Goal: Ask a question

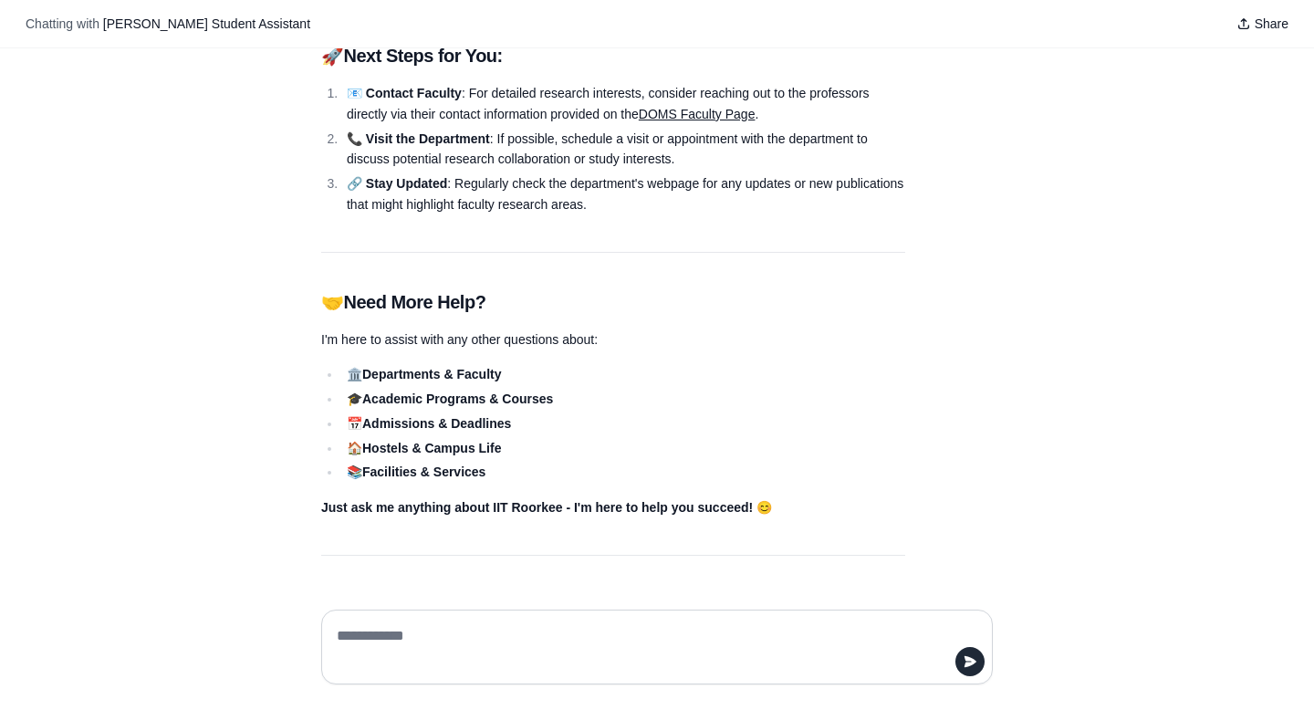
scroll to position [1870, 0]
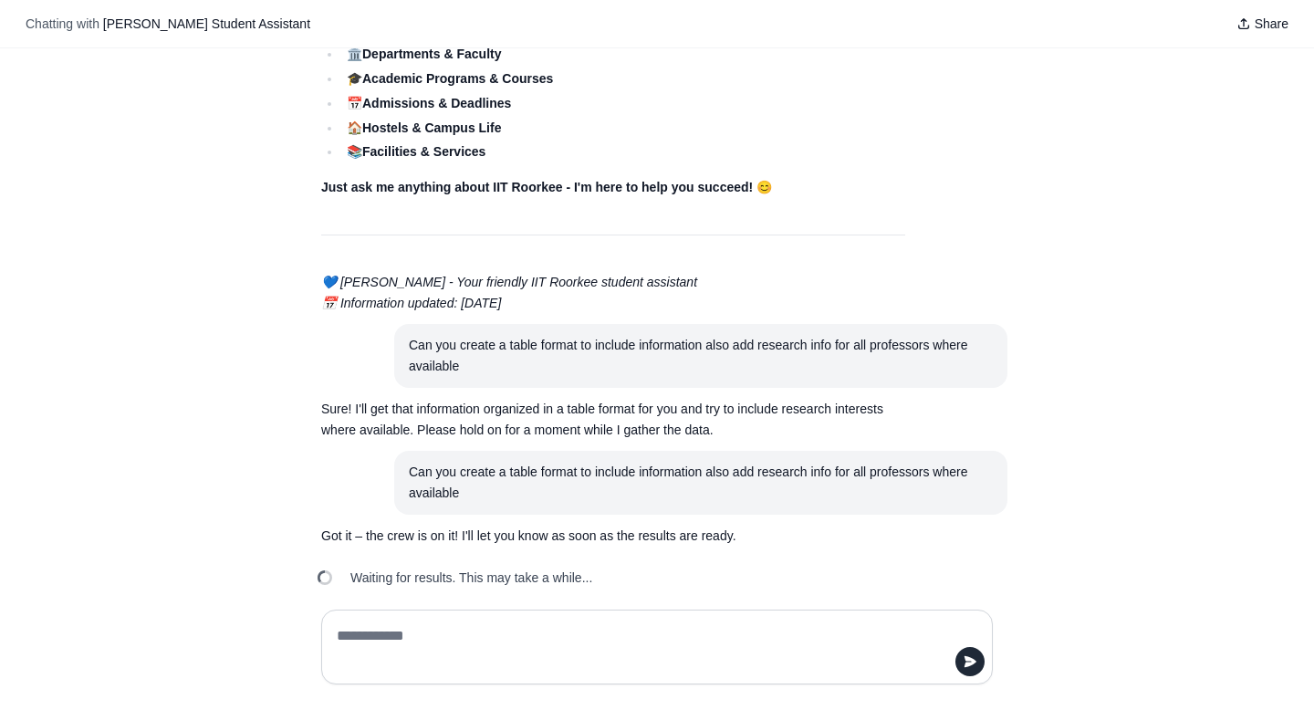
click at [711, 558] on div "Waiting for results. This may take a while..." at bounding box center [657, 578] width 701 height 40
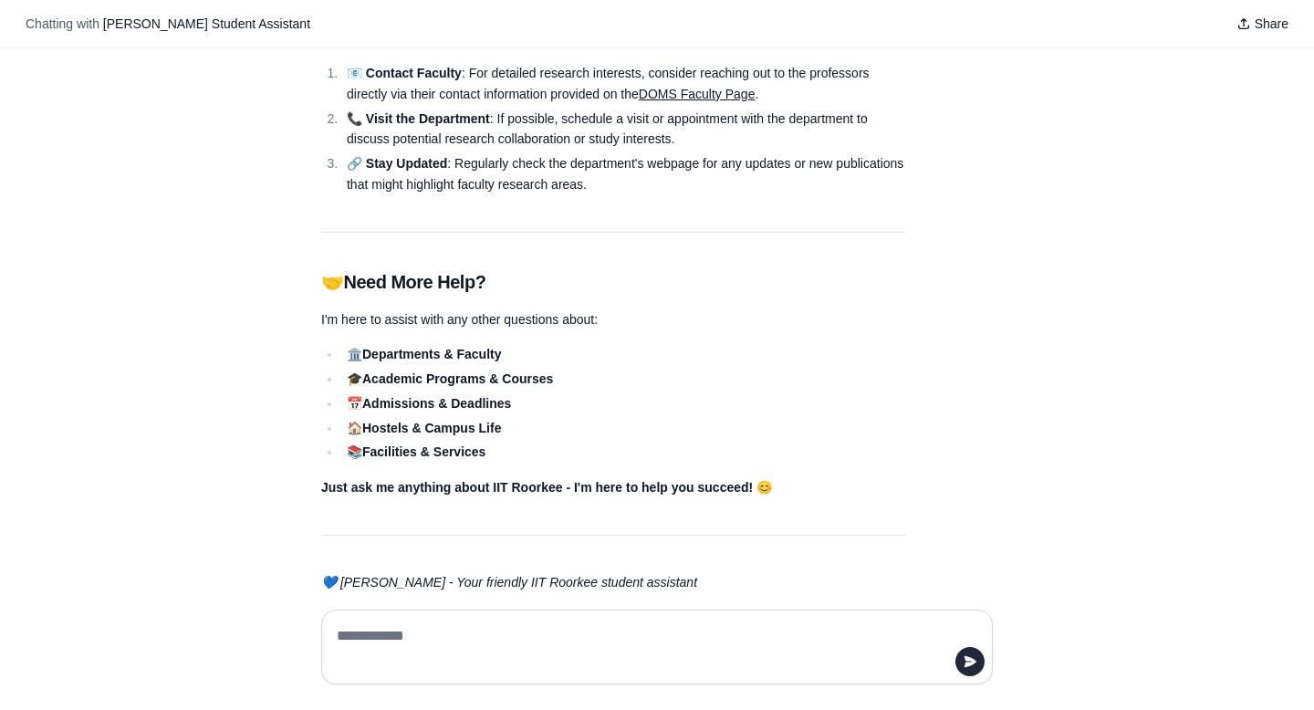
scroll to position [1870, 0]
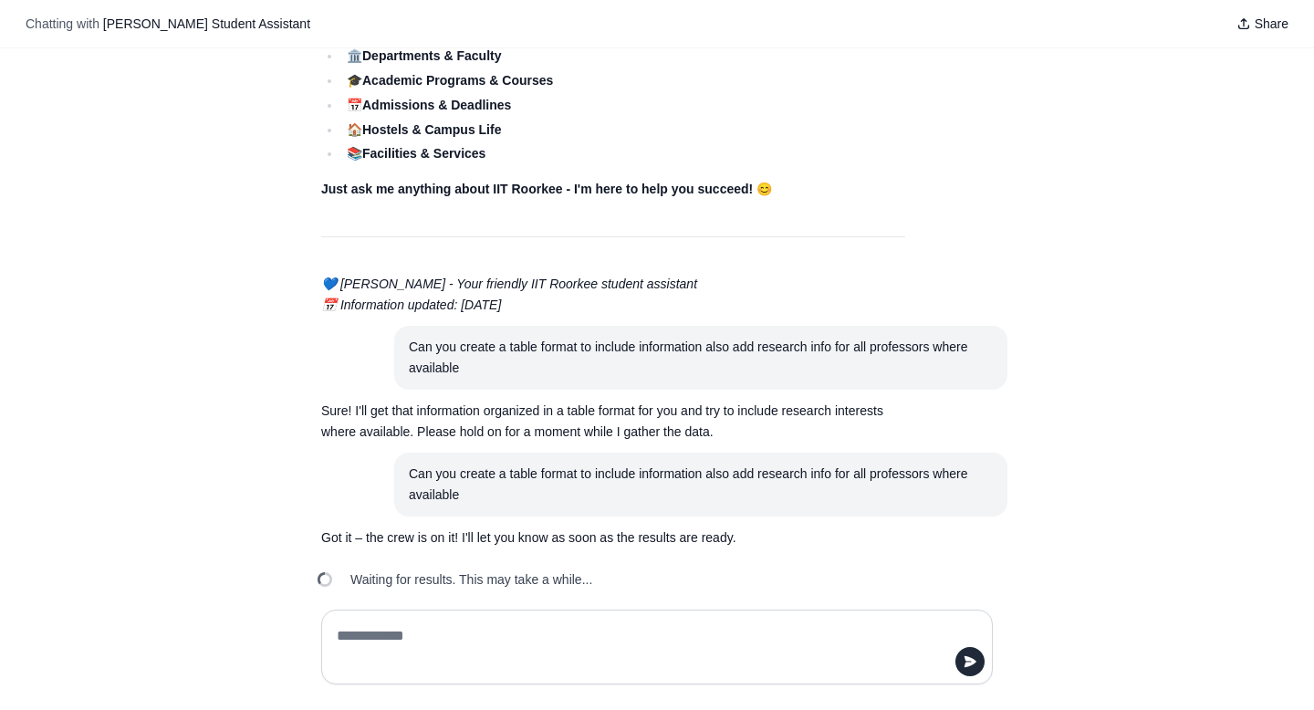
scroll to position [1870, 0]
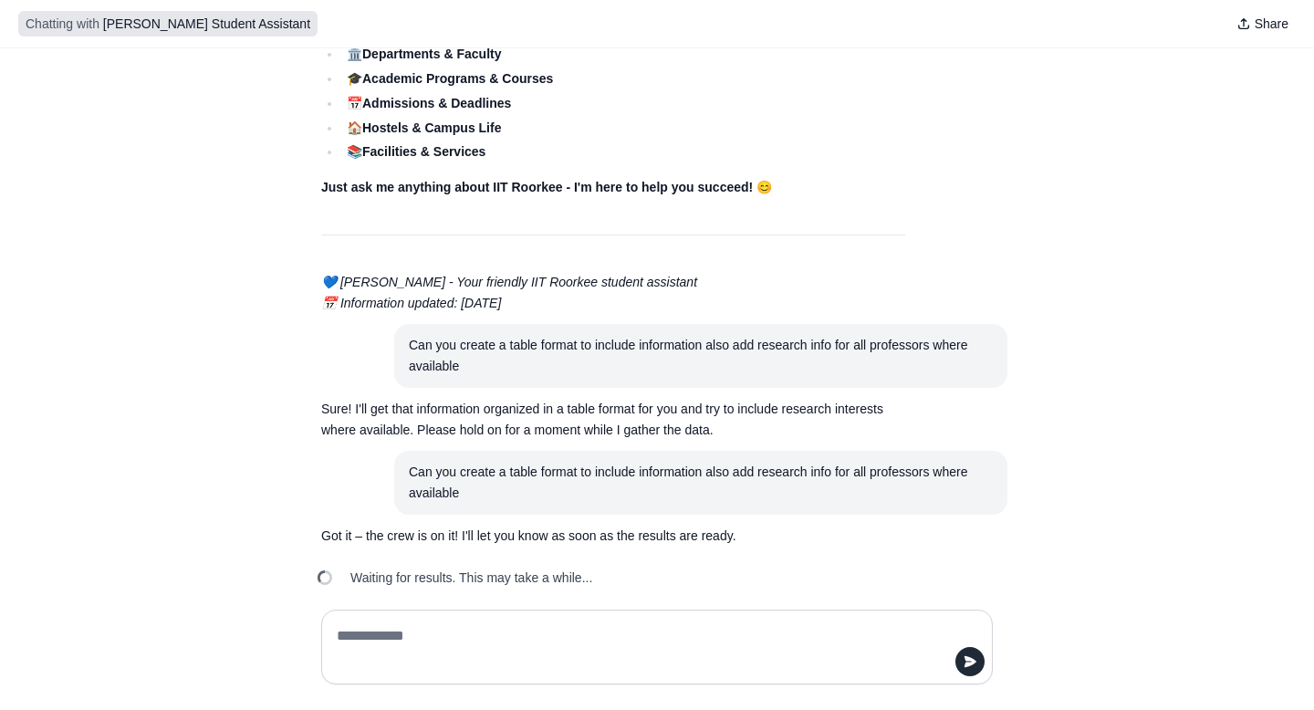
click at [290, 22] on span "[PERSON_NAME] Student Assistant" at bounding box center [206, 23] width 207 height 15
click at [238, 16] on span "Chatting with [PERSON_NAME] Student Assistant" at bounding box center [168, 24] width 285 height 18
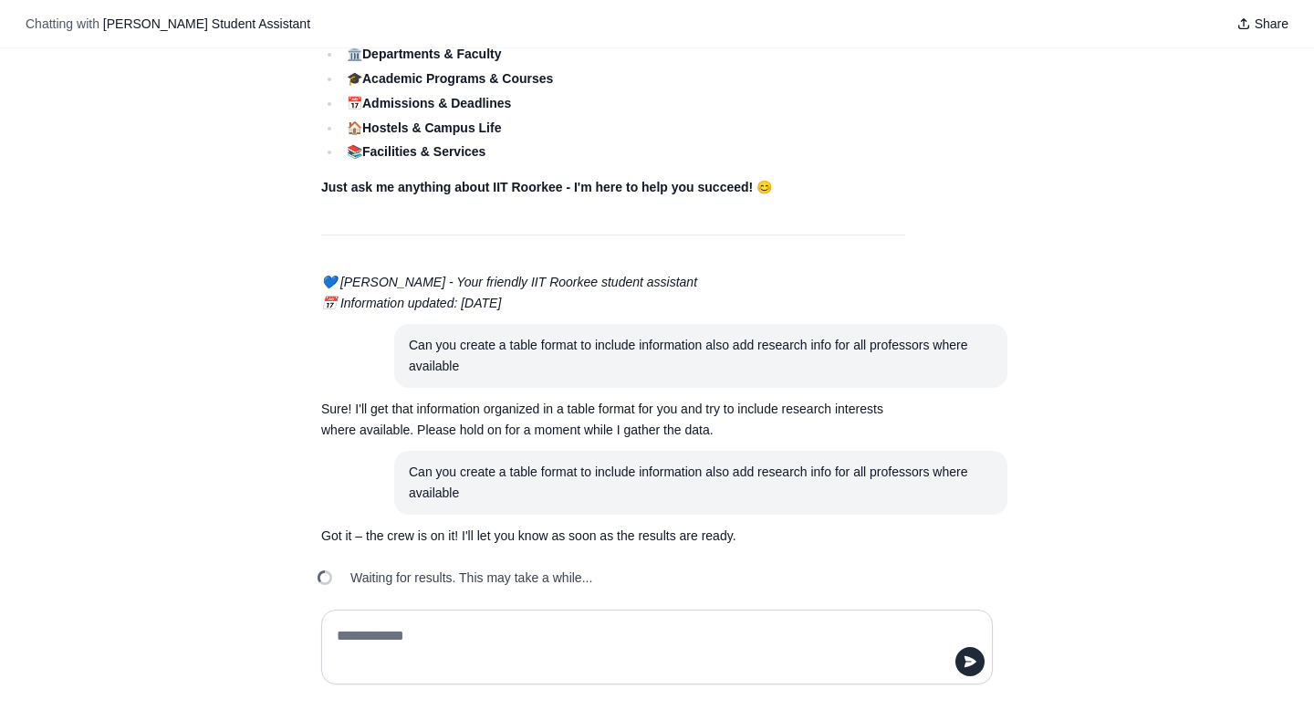
click at [702, 118] on li "🏠 Hostels & Campus Life" at bounding box center [623, 128] width 564 height 21
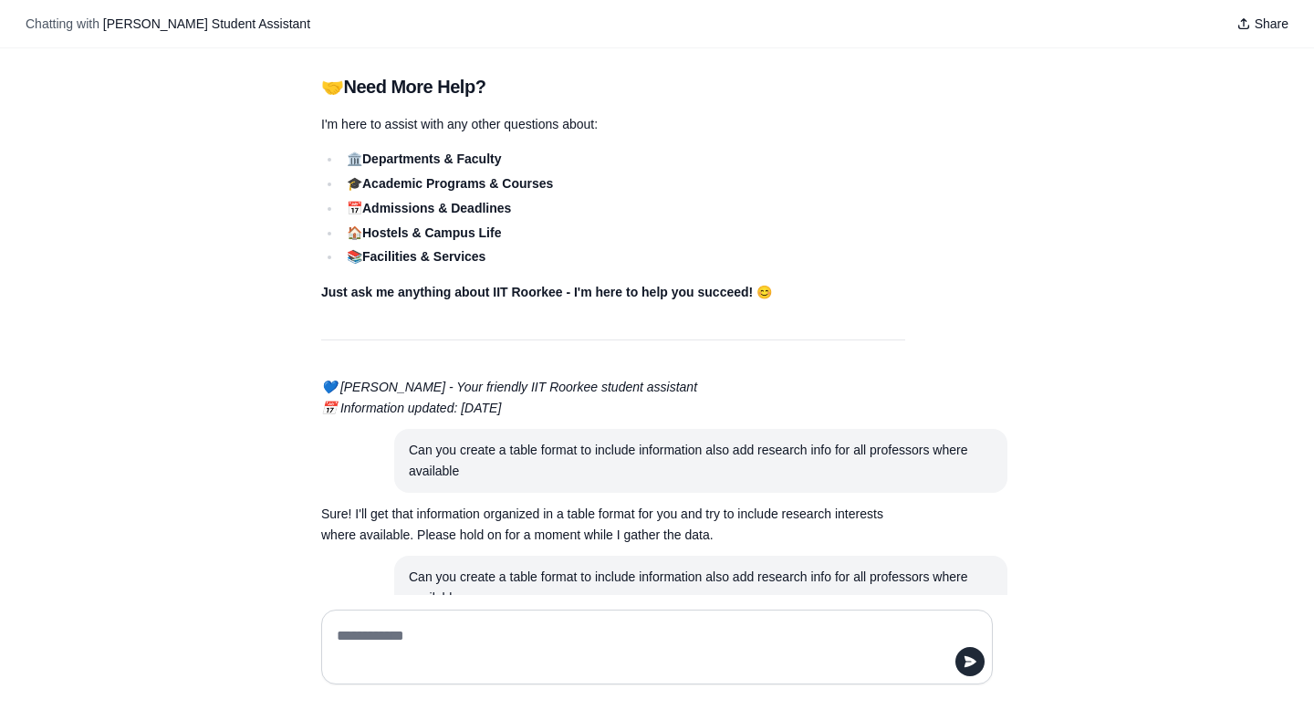
scroll to position [1870, 0]
